Goal: Contribute content: Add original content to the website for others to see

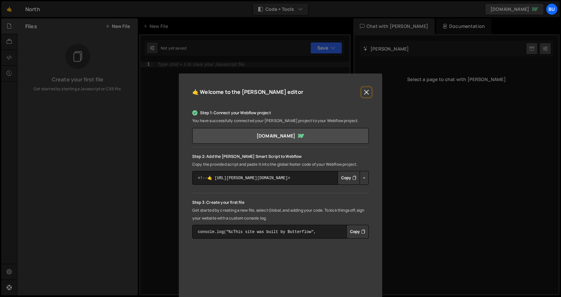
drag, startPoint x: 366, startPoint y: 90, endPoint x: 341, endPoint y: 89, distance: 25.0
click at [341, 90] on div "🤙 Welcome to the Slater editor" at bounding box center [280, 95] width 177 height 17
click at [366, 93] on button "Close" at bounding box center [367, 92] width 10 height 10
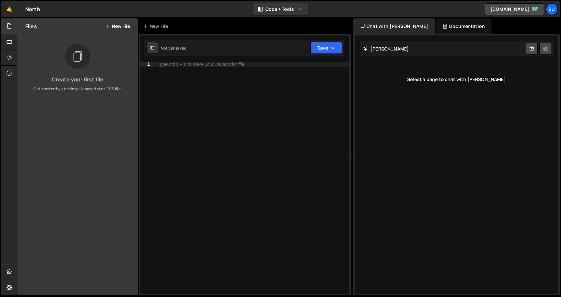
click at [122, 27] on button "New File" at bounding box center [117, 26] width 25 height 5
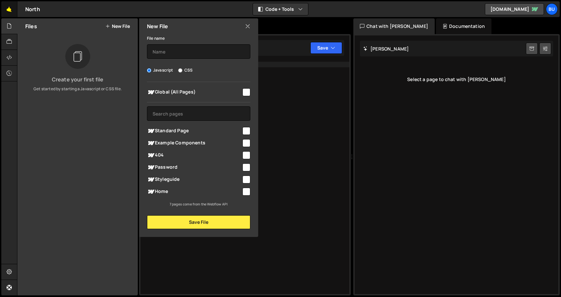
click at [7, 9] on link "🤙" at bounding box center [9, 9] width 16 height 16
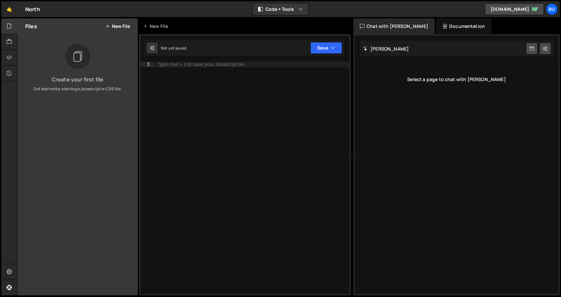
click at [117, 26] on button "New File" at bounding box center [117, 26] width 25 height 5
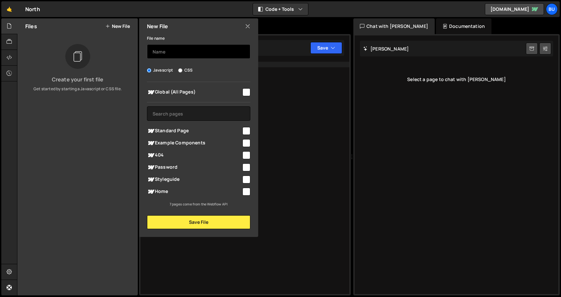
click at [181, 51] on input "text" at bounding box center [198, 51] width 103 height 14
type input "Transition"
click at [245, 92] on input "checkbox" at bounding box center [247, 92] width 8 height 8
checkbox input "true"
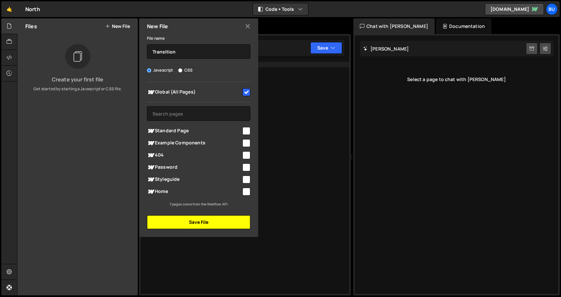
click at [217, 222] on button "Save File" at bounding box center [198, 222] width 103 height 14
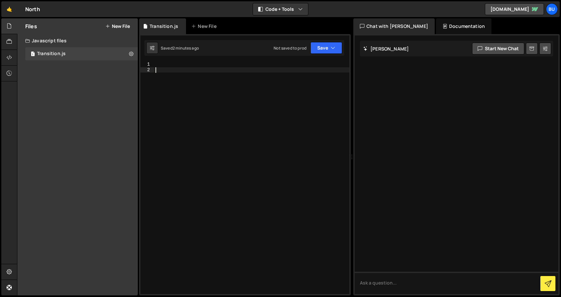
click at [203, 77] on div at bounding box center [251, 183] width 195 height 243
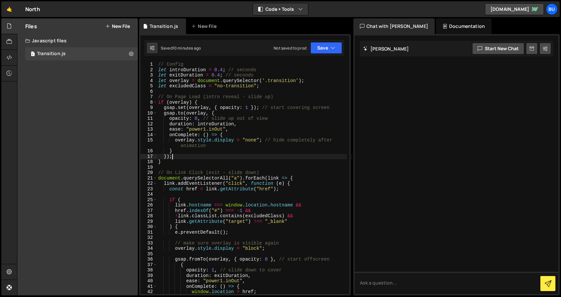
click at [241, 156] on div "// Config let introDuration = 0.4 ; // seconds let exitDuration = 0.4 ; // seco…" at bounding box center [252, 183] width 190 height 243
type textarea "};"
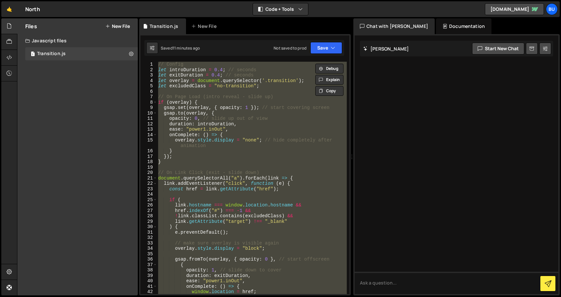
click at [236, 167] on div "// Config let introDuration = 0.4 ; // seconds let exitDuration = 0.4 ; // seco…" at bounding box center [252, 178] width 190 height 232
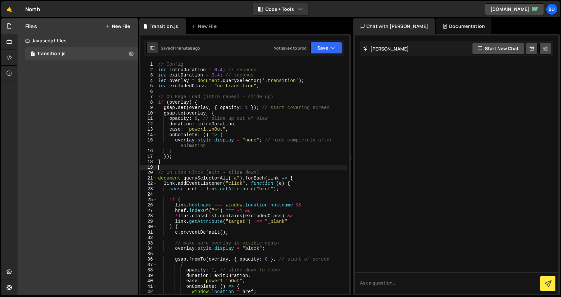
type textarea "};"
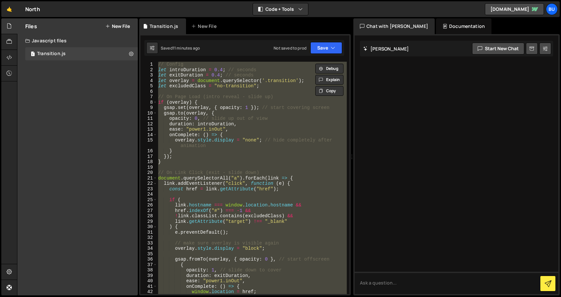
paste textarea
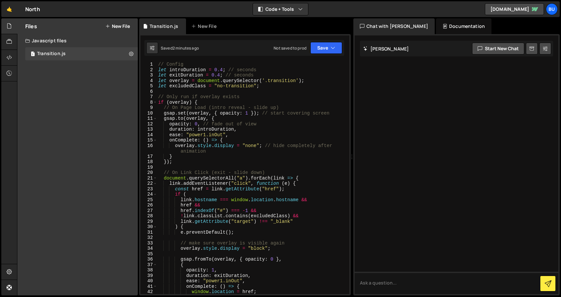
click at [273, 116] on div "// Config let introDuration = 0.4 ; // seconds let exitDuration = 0.4 ; // seco…" at bounding box center [252, 183] width 190 height 243
click at [265, 115] on div "// Config let introDuration = 0.4 ; // seconds let exitDuration = 0.4 ; // seco…" at bounding box center [252, 183] width 190 height 243
type textarea "};"
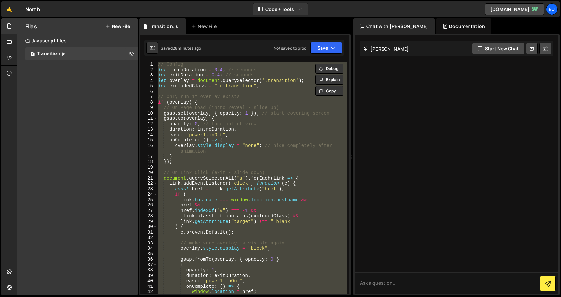
paste textarea
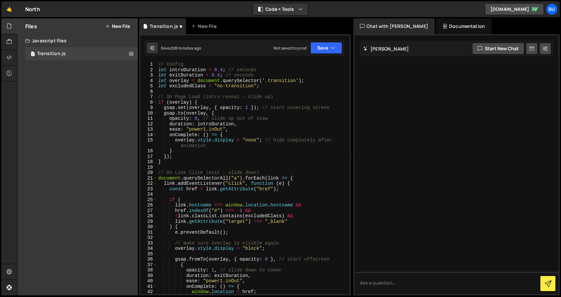
scroll to position [187, 0]
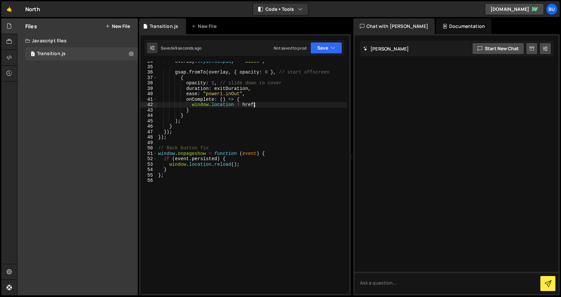
click at [254, 105] on div "overlay . style . display = "block" ; gsap . fromTo ( overlay , { opacity : 0 }…" at bounding box center [252, 180] width 190 height 243
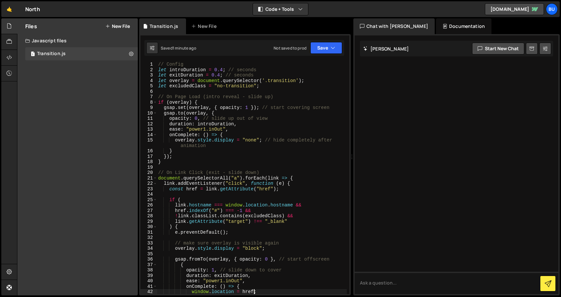
scroll to position [0, 0]
click at [179, 164] on div "// Config let introDuration = 0.4 ; // seconds let exitDuration = 0.4 ; // seco…" at bounding box center [252, 183] width 190 height 243
type textarea "}"
click at [187, 90] on div "// Config let introDuration = 0.4 ; // seconds let exitDuration = 0.4 ; // seco…" at bounding box center [252, 183] width 190 height 243
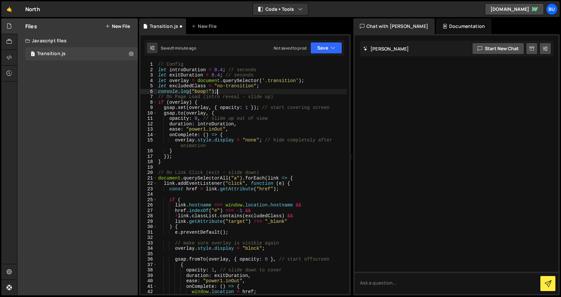
click at [330, 55] on div "Saved 1 minute ago Not saved to prod Upgrade to Edit Save Save to Staging S Sav…" at bounding box center [244, 48] width 200 height 16
click at [272, 48] on div "Saved 1 minute ago Not saved to prod Upgrade to Edit Save Save to Staging S Sav…" at bounding box center [244, 48] width 200 height 16
click at [329, 48] on button "Save" at bounding box center [327, 48] width 32 height 12
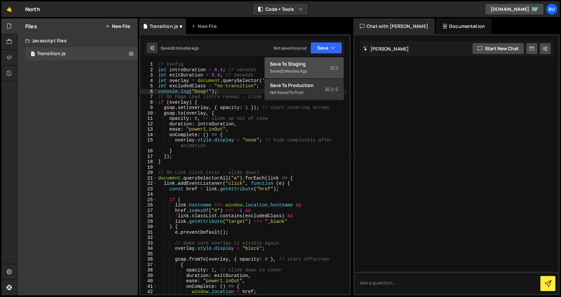
click at [310, 70] on div "Saved 2 minutes ago" at bounding box center [304, 71] width 68 height 8
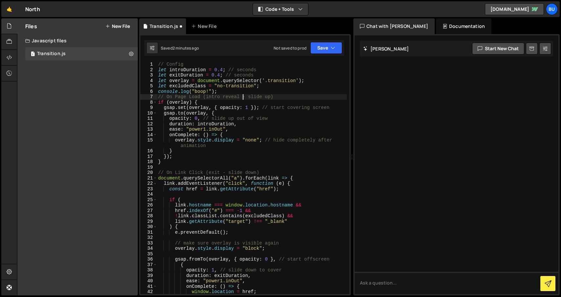
click at [244, 95] on div "// Config let introDuration = 0.4 ; // seconds let exitDuration = 0.4 ; // seco…" at bounding box center [252, 183] width 190 height 243
click at [280, 83] on div "// Config let introDuration = 0.4 ; // seconds let exitDuration = 0.4 ; // seco…" at bounding box center [252, 183] width 190 height 243
type textarea "let excludedClass = "no-transition";"
click at [332, 46] on icon "button" at bounding box center [333, 48] width 5 height 7
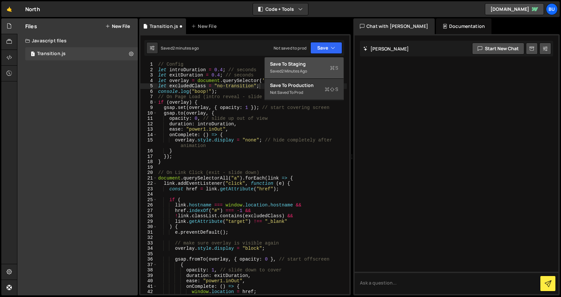
click at [316, 68] on div "Saved 2 minutes ago" at bounding box center [304, 71] width 68 height 8
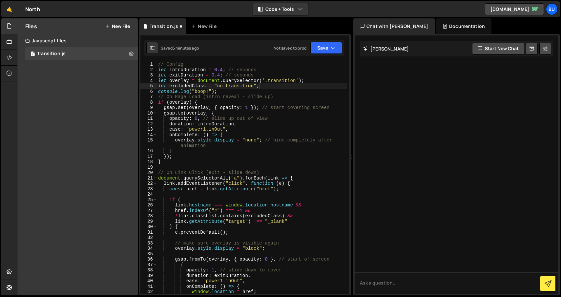
click at [124, 24] on button "New File" at bounding box center [117, 26] width 25 height 5
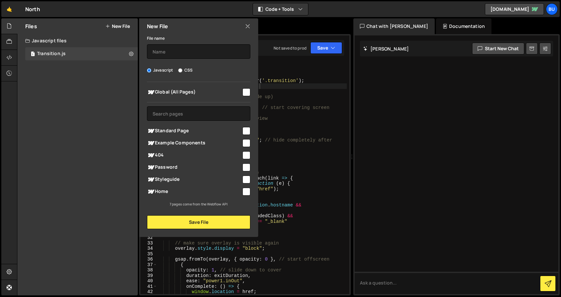
click at [194, 72] on div "Javascript CSS" at bounding box center [198, 70] width 103 height 7
click at [188, 71] on label "CSS" at bounding box center [185, 70] width 14 height 7
click at [183, 71] on input "CSS" at bounding box center [180, 70] width 4 height 4
radio input "true"
click at [180, 50] on input "text" at bounding box center [198, 51] width 103 height 14
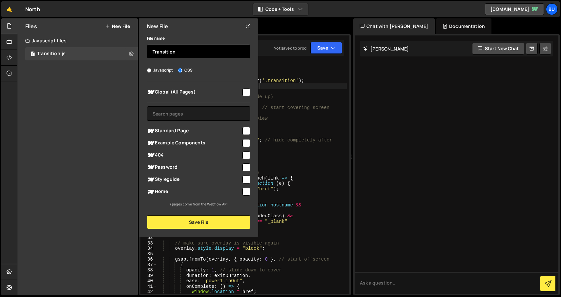
type input "Transition"
click at [245, 87] on div "Global (All Pages)" at bounding box center [198, 92] width 103 height 12
click at [245, 89] on input "checkbox" at bounding box center [247, 92] width 8 height 8
checkbox input "true"
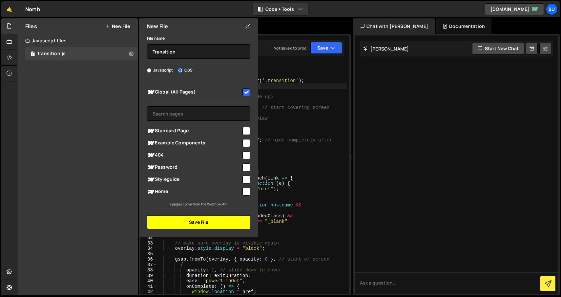
click at [191, 222] on button "Save File" at bounding box center [198, 222] width 103 height 14
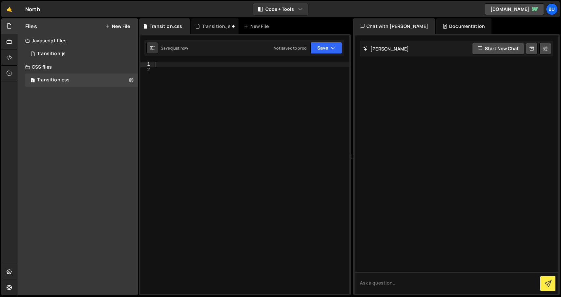
click at [203, 84] on div at bounding box center [251, 183] width 195 height 243
paste textarea "</style>"
type textarea "</style>"
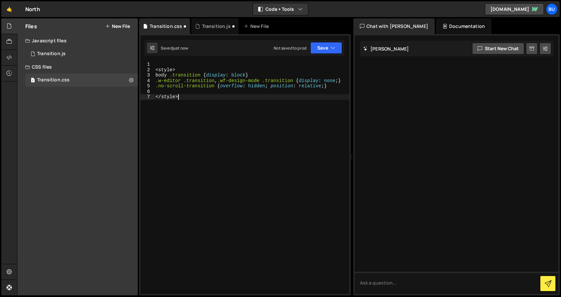
click at [175, 66] on div "< style > body .transition { display : block } .w-editor .transition , .wf-desi…" at bounding box center [251, 183] width 195 height 243
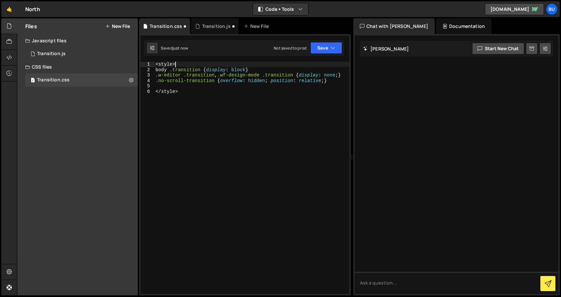
click at [174, 65] on div "< style > body .transition { display : block } .w-editor .transition , .wf-desi…" at bounding box center [251, 183] width 195 height 243
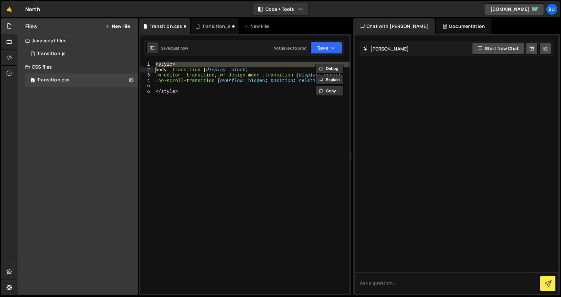
click at [174, 65] on div "< style > body .transition { display : block } .w-editor .transition , .wf-desi…" at bounding box center [251, 183] width 195 height 243
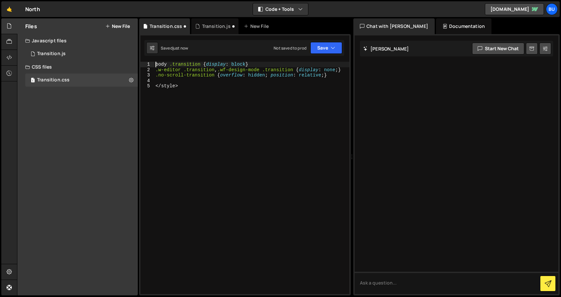
click at [165, 85] on div "body .transition { display : block } .w-editor .transition , .wf-design-mode .t…" at bounding box center [251, 183] width 195 height 243
type textarea "</style>"
click at [165, 85] on div "body .transition { display : block } .w-editor .transition , .wf-design-mode .t…" at bounding box center [251, 183] width 195 height 243
click at [219, 93] on div "body .transition { display : block } .w-editor .transition , .wf-design-mode .t…" at bounding box center [251, 183] width 195 height 243
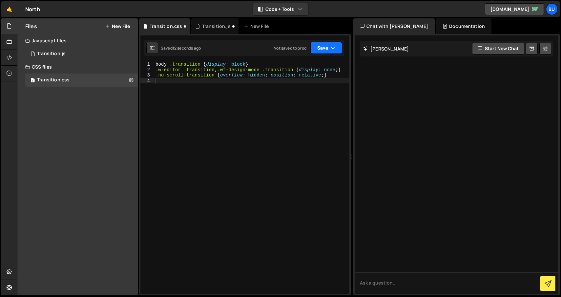
click at [324, 49] on button "Save" at bounding box center [327, 48] width 32 height 12
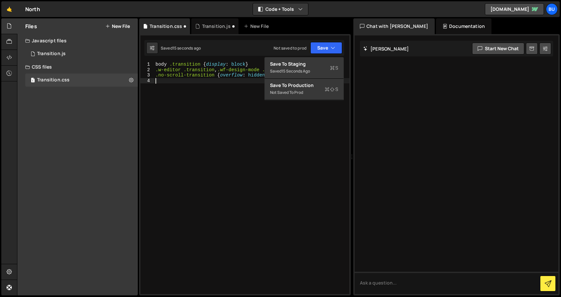
click at [213, 83] on div "body .transition { display : block } .w-editor .transition , .wf-design-mode .t…" at bounding box center [251, 183] width 195 height 243
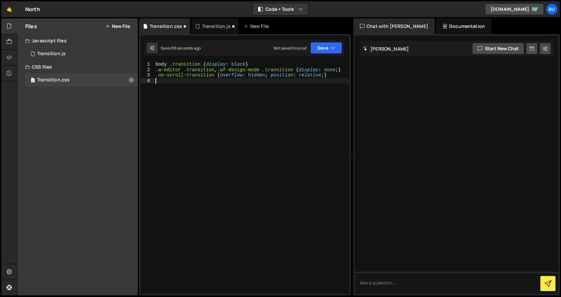
click at [201, 82] on div "body .transition { display : block } .w-editor .transition , .wf-design-mode .t…" at bounding box center [251, 183] width 195 height 243
type textarea ".no-scroll-transition {overflow: hidden; position: relative;}"
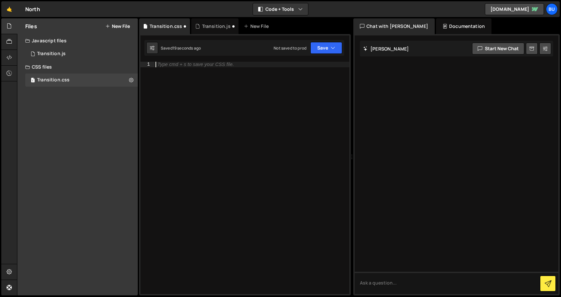
click at [177, 107] on div "Type cmd + s to save your CSS file." at bounding box center [251, 183] width 195 height 243
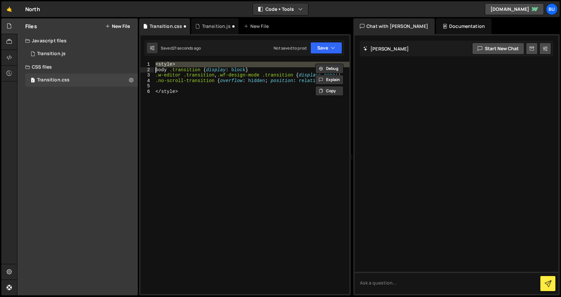
type textarea "<style>"
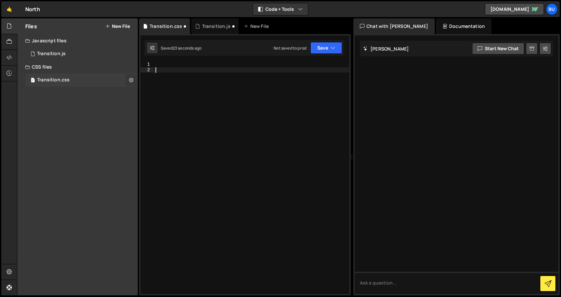
click at [130, 79] on icon at bounding box center [131, 80] width 5 height 6
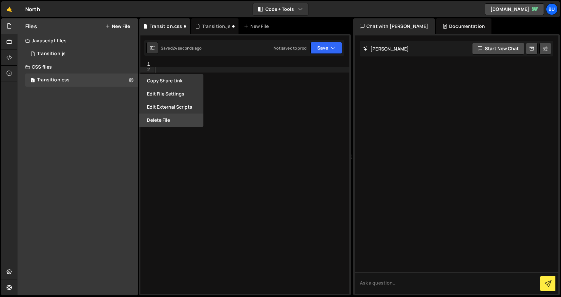
click at [155, 117] on button "Delete File" at bounding box center [171, 120] width 64 height 13
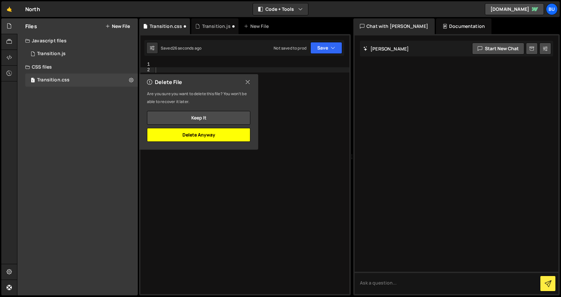
click at [220, 137] on button "Delete Anyway" at bounding box center [198, 135] width 103 height 14
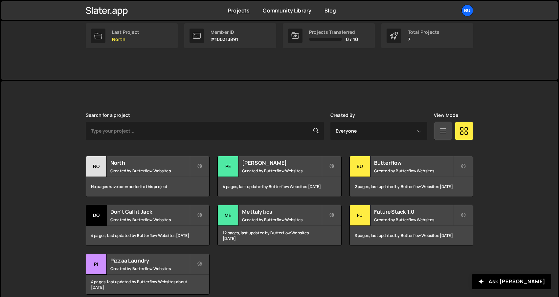
scroll to position [128, 0]
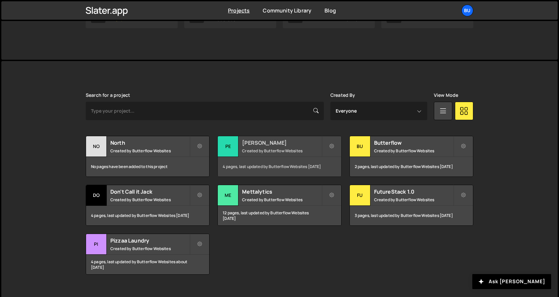
click at [274, 144] on h2 "Perry Drakopoulos" at bounding box center [281, 142] width 79 height 7
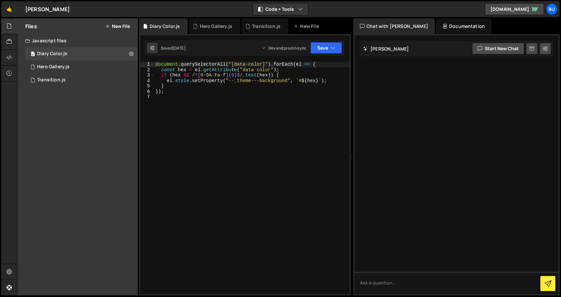
type textarea "});"
click at [193, 93] on div "document . querySelectorAll ( "[data-color]" ) . forEach ( el => { const hex = …" at bounding box center [251, 183] width 195 height 243
click at [57, 79] on div "Transition.js" at bounding box center [51, 80] width 29 height 6
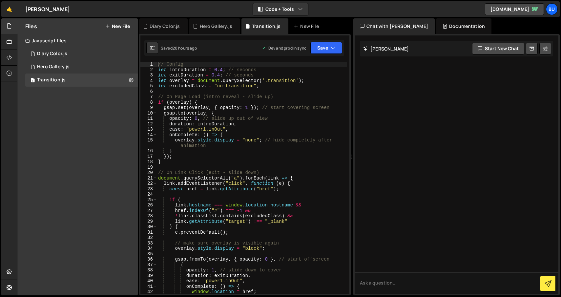
click at [200, 91] on div "// Config let introDuration = 0.4 ; // seconds let exitDuration = 0.4 ; // seco…" at bounding box center [252, 183] width 190 height 243
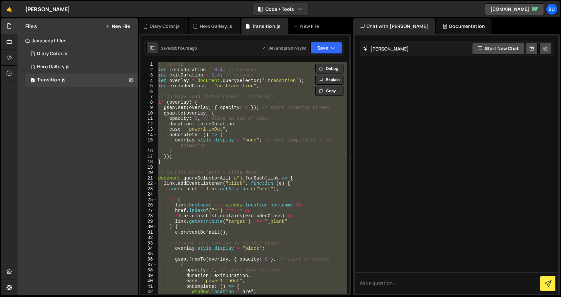
click at [266, 145] on div "// Config let introDuration = 0.4 ; // seconds let exitDuration = 0.4 ; // seco…" at bounding box center [252, 178] width 190 height 232
click at [231, 172] on div "// Config let introDuration = 0.4 ; // seconds let exitDuration = 0.4 ; // seco…" at bounding box center [252, 178] width 190 height 232
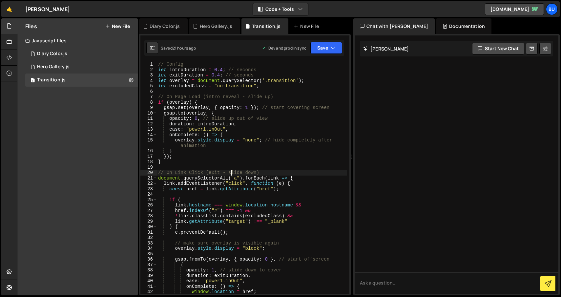
click at [280, 115] on div "// Config let introDuration = 0.4 ; // seconds let exitDuration = 0.4 ; // seco…" at bounding box center [252, 183] width 190 height 243
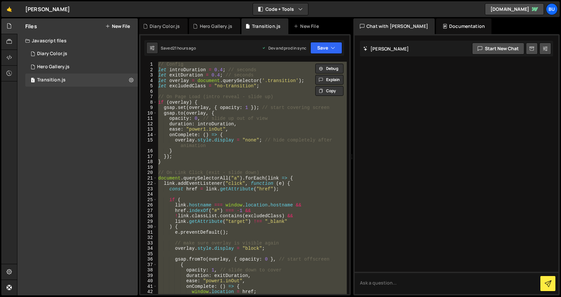
click at [275, 116] on div "// Config let introDuration = 0.4 ; // seconds let exitDuration = 0.4 ; // seco…" at bounding box center [252, 178] width 190 height 232
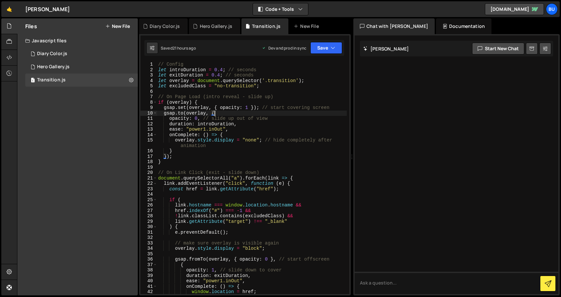
click at [282, 116] on div "// Config let introDuration = 0.4 ; // seconds let exitDuration = 0.4 ; // seco…" at bounding box center [252, 183] width 190 height 243
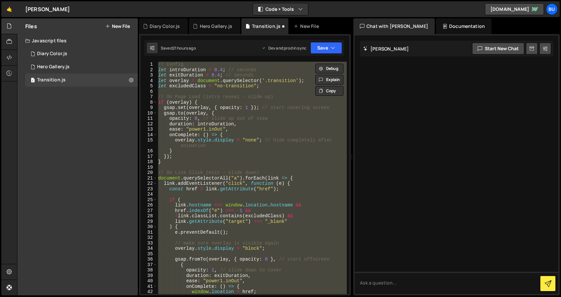
click at [282, 116] on div "// Config let introDuration = 0.4 ; // seconds let exitDuration = 0.4 ; // seco…" at bounding box center [252, 178] width 190 height 232
type textarea "gsap.to(overlay, {"
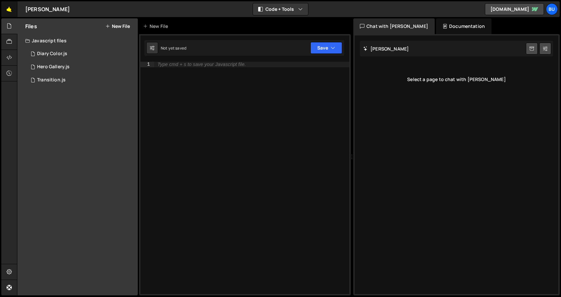
click at [9, 9] on link "🤙" at bounding box center [9, 9] width 16 height 16
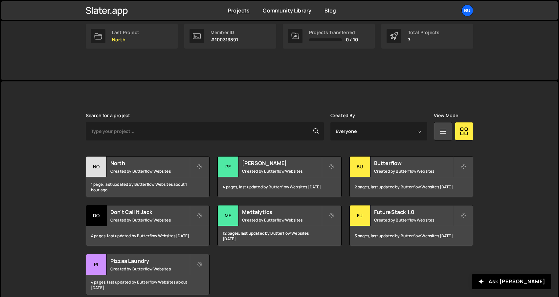
scroll to position [139, 0]
